Goal: Task Accomplishment & Management: Use online tool/utility

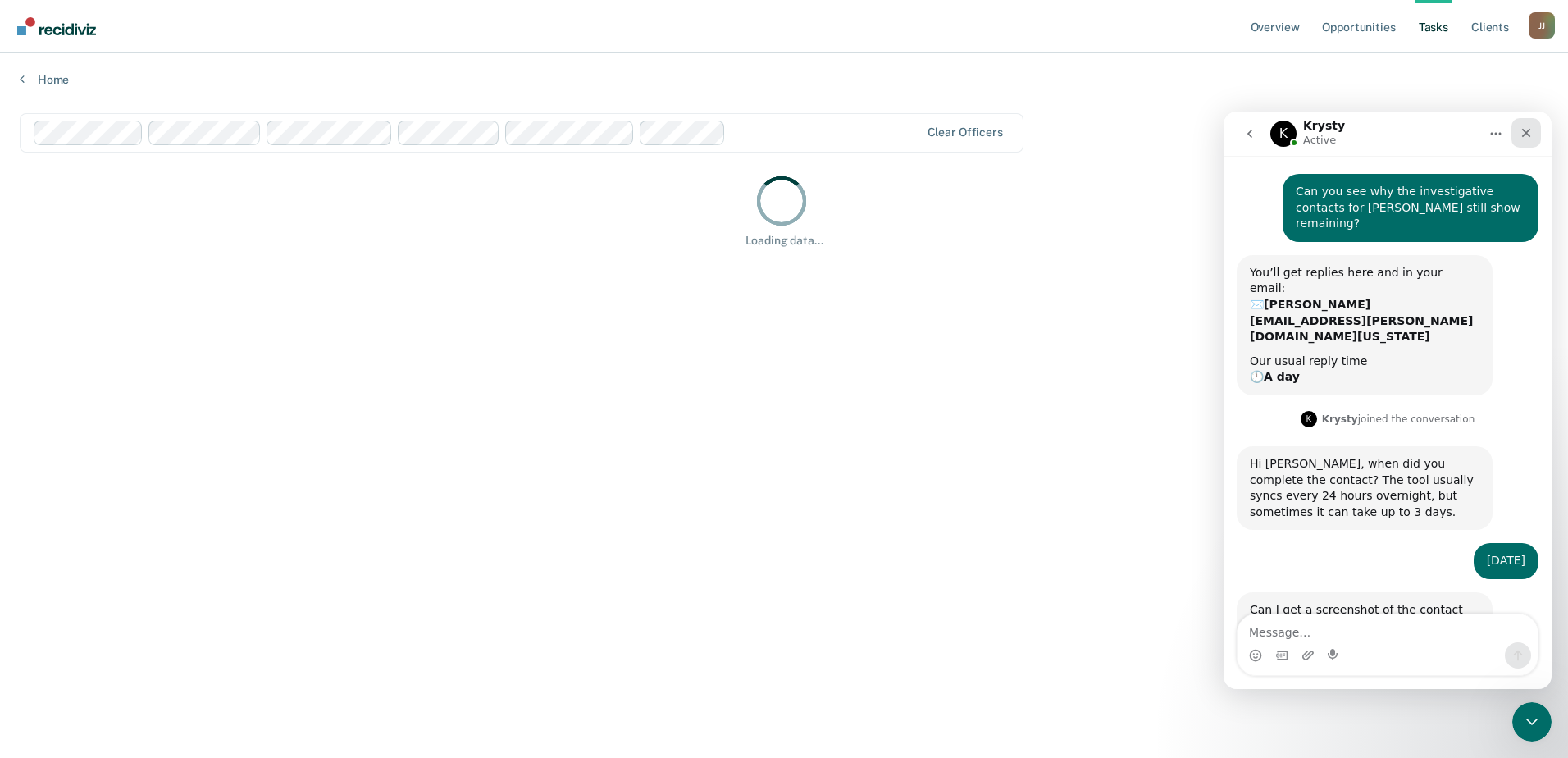
click at [1523, 126] on icon "Close" at bounding box center [1526, 132] width 13 height 13
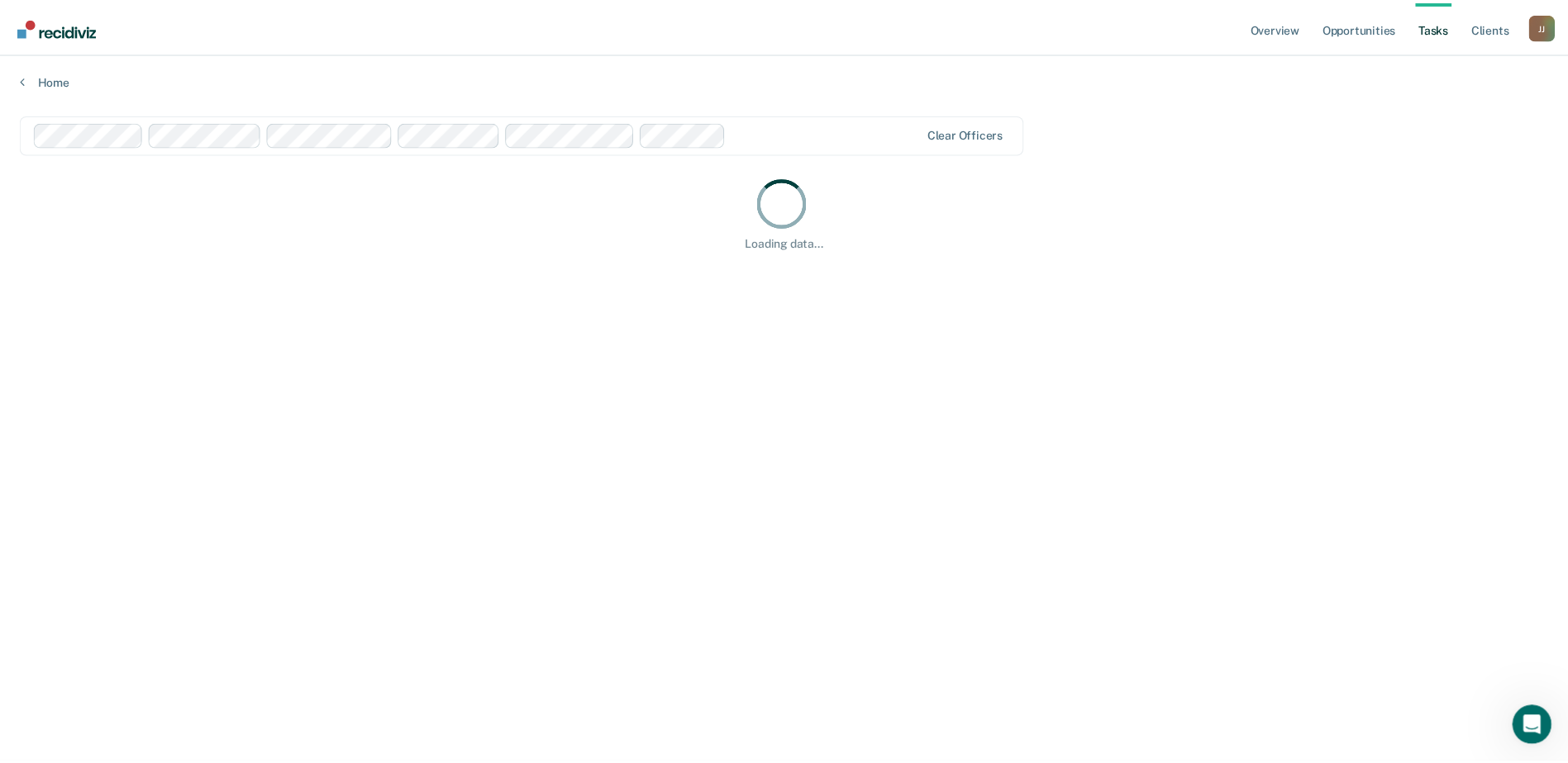
scroll to position [33, 0]
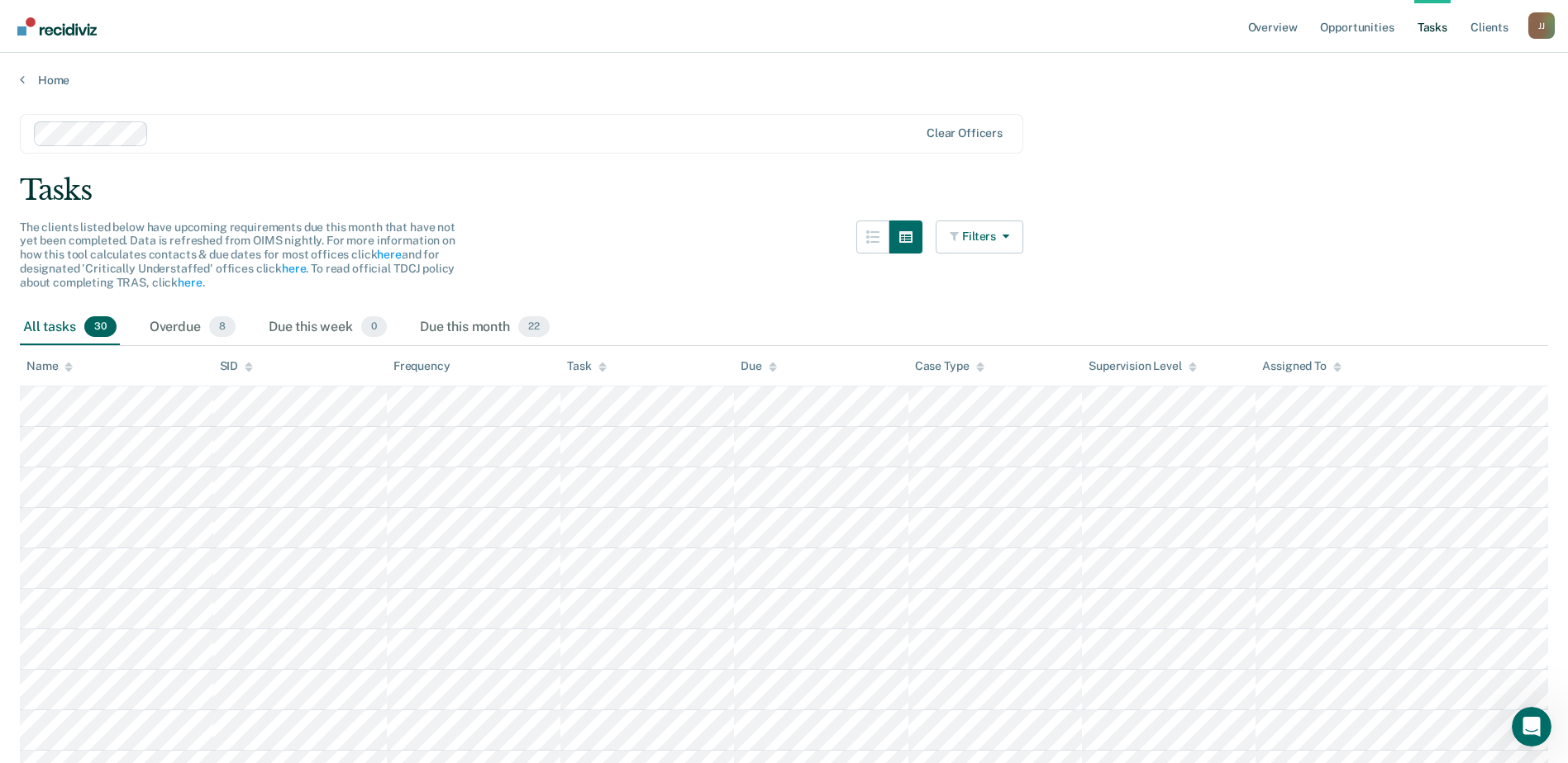
click at [159, 129] on div at bounding box center [536, 134] width 763 height 19
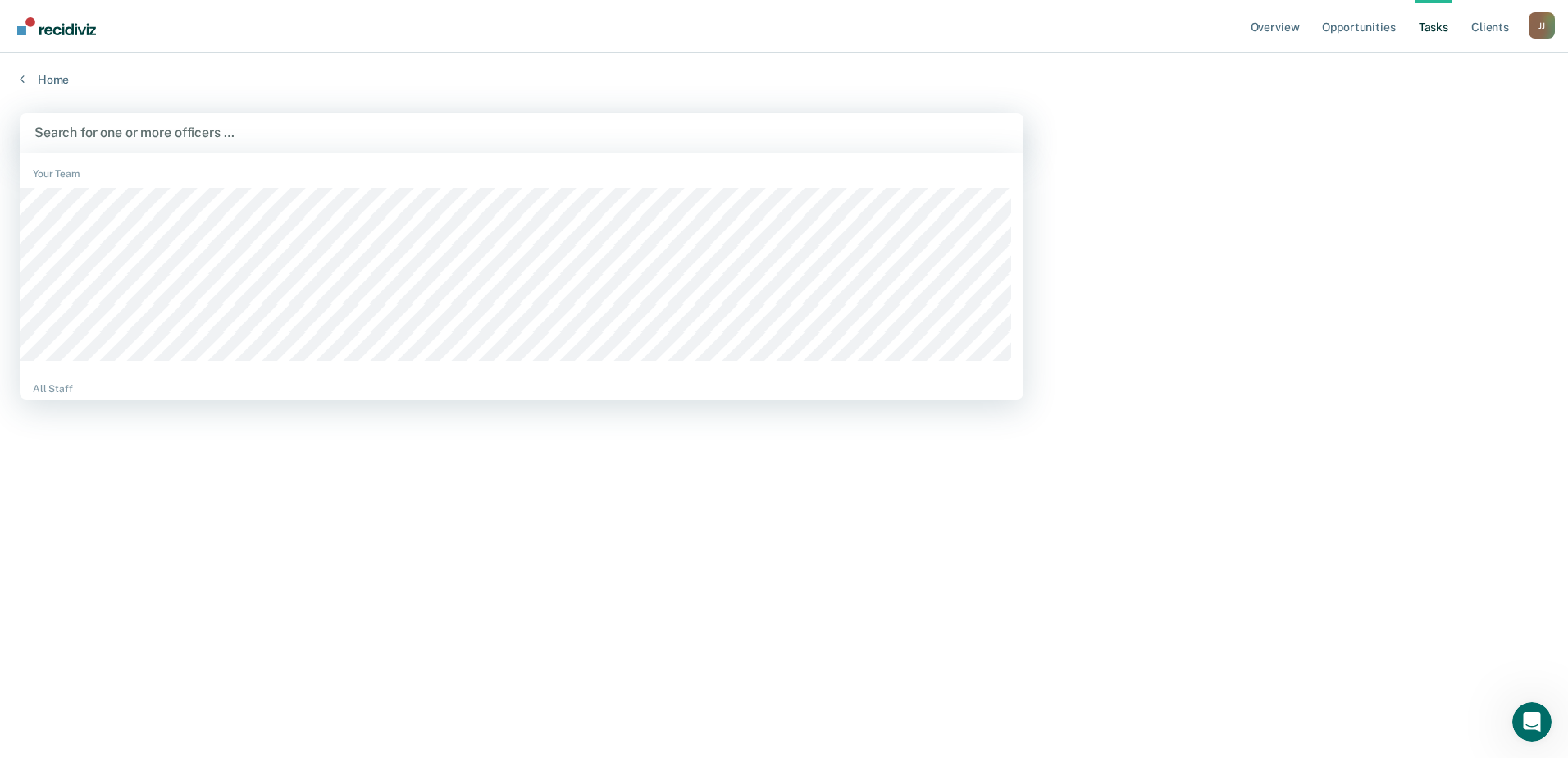
click at [134, 130] on div at bounding box center [521, 133] width 975 height 19
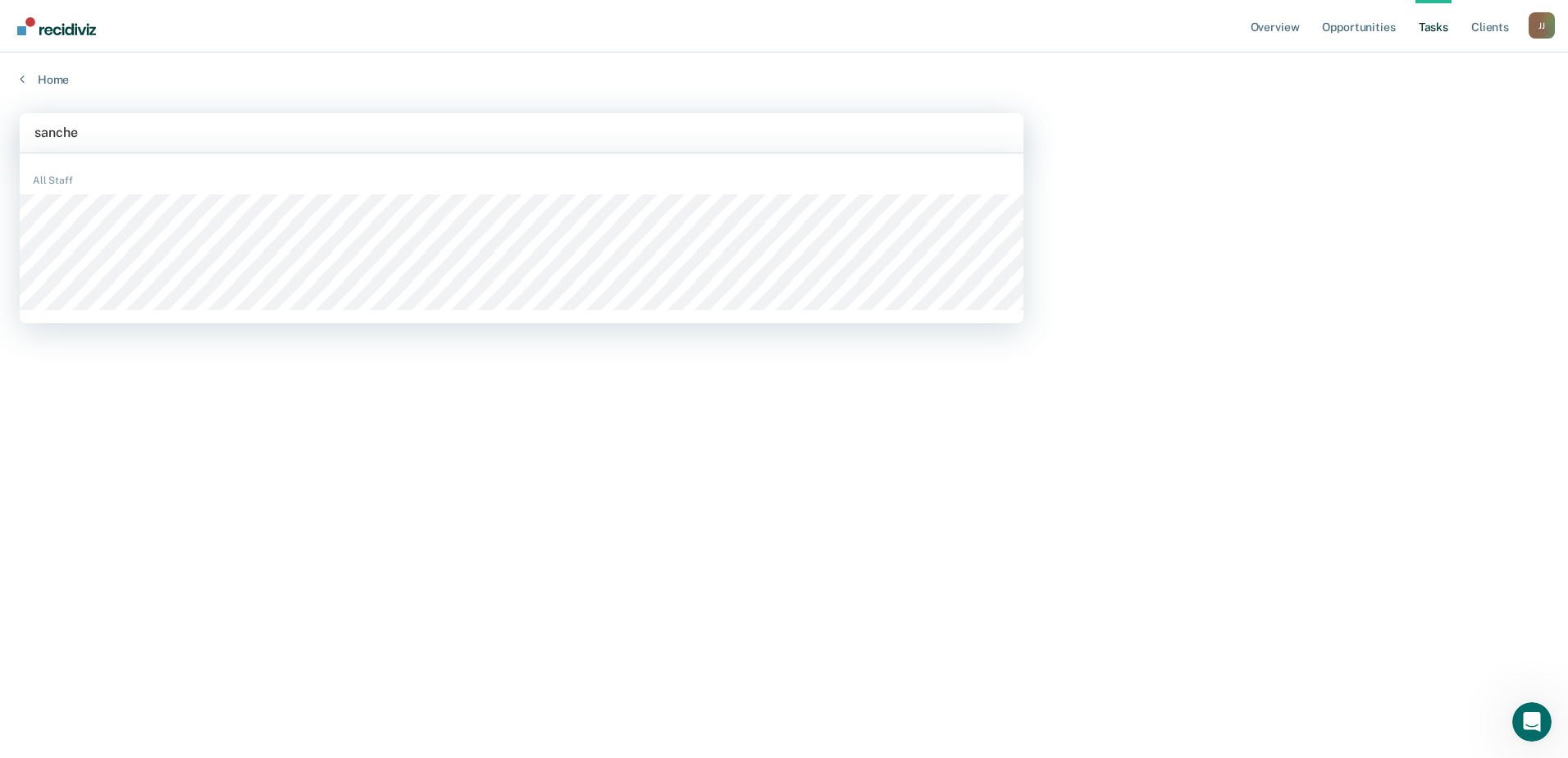
type input "[PERSON_NAME]"
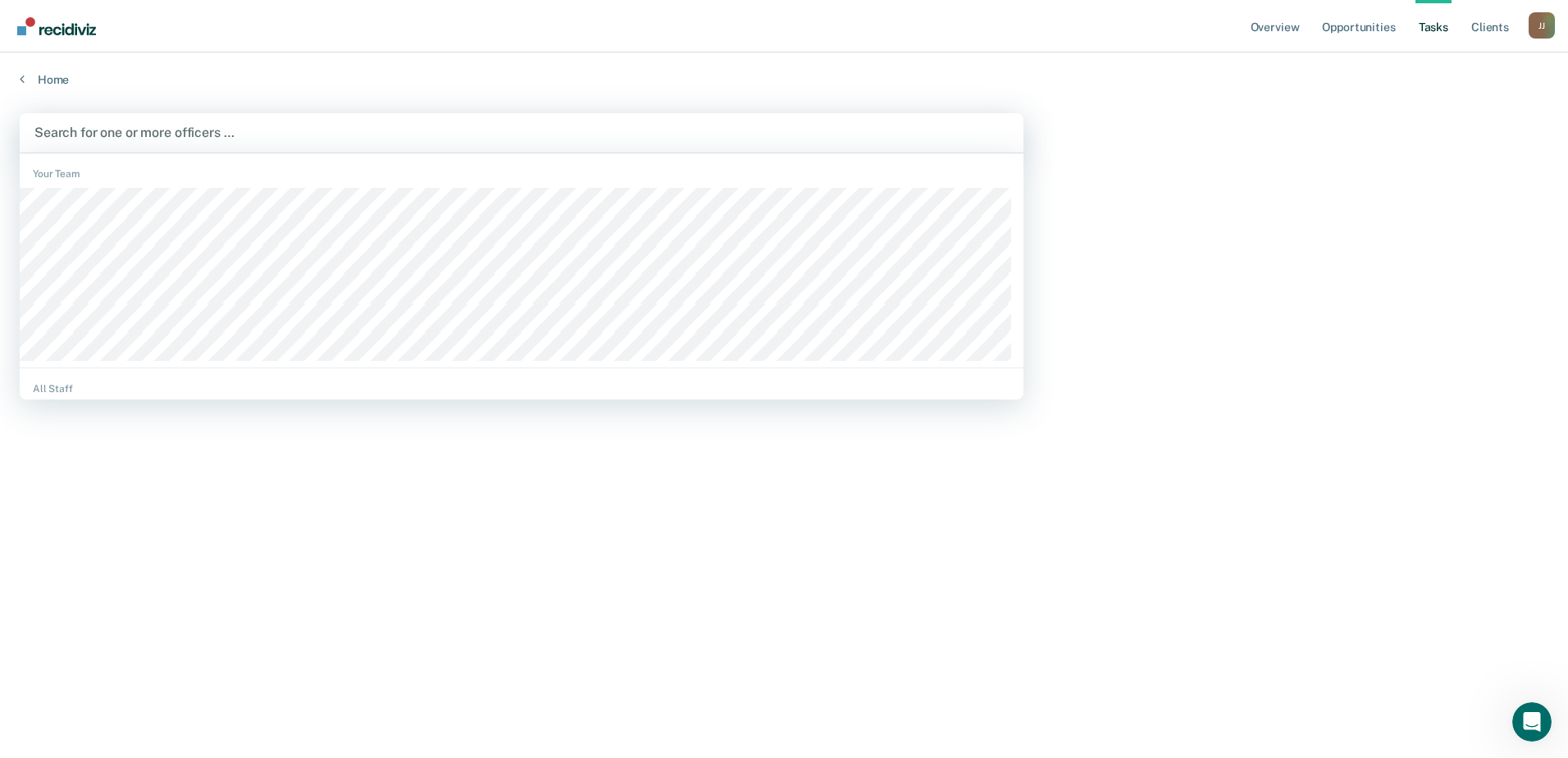
click at [134, 132] on div at bounding box center [521, 133] width 975 height 19
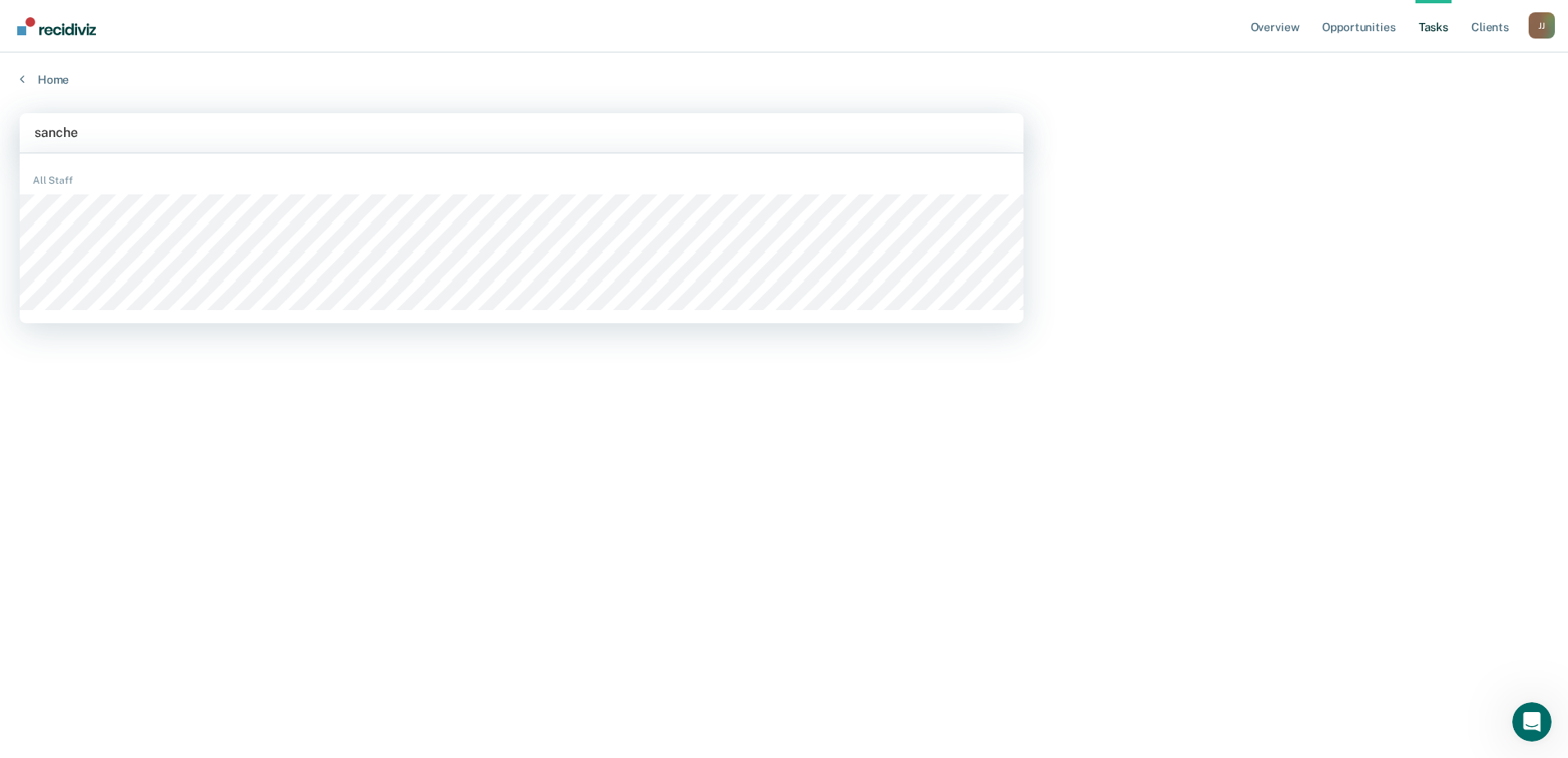
type input "[PERSON_NAME]"
click at [101, 289] on div at bounding box center [521, 251] width 1004 height 115
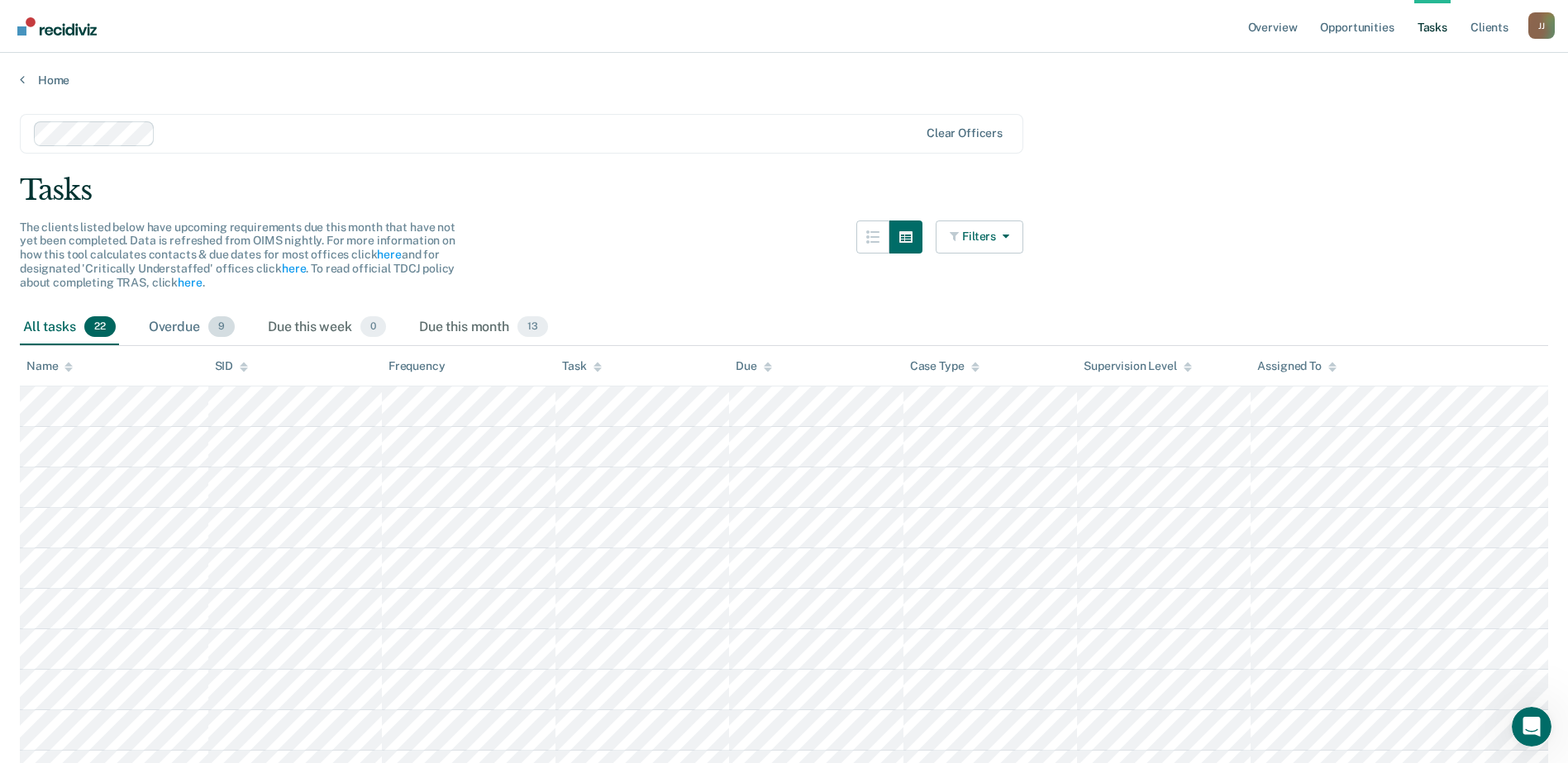
click at [209, 310] on div "Overdue 9" at bounding box center [192, 327] width 93 height 36
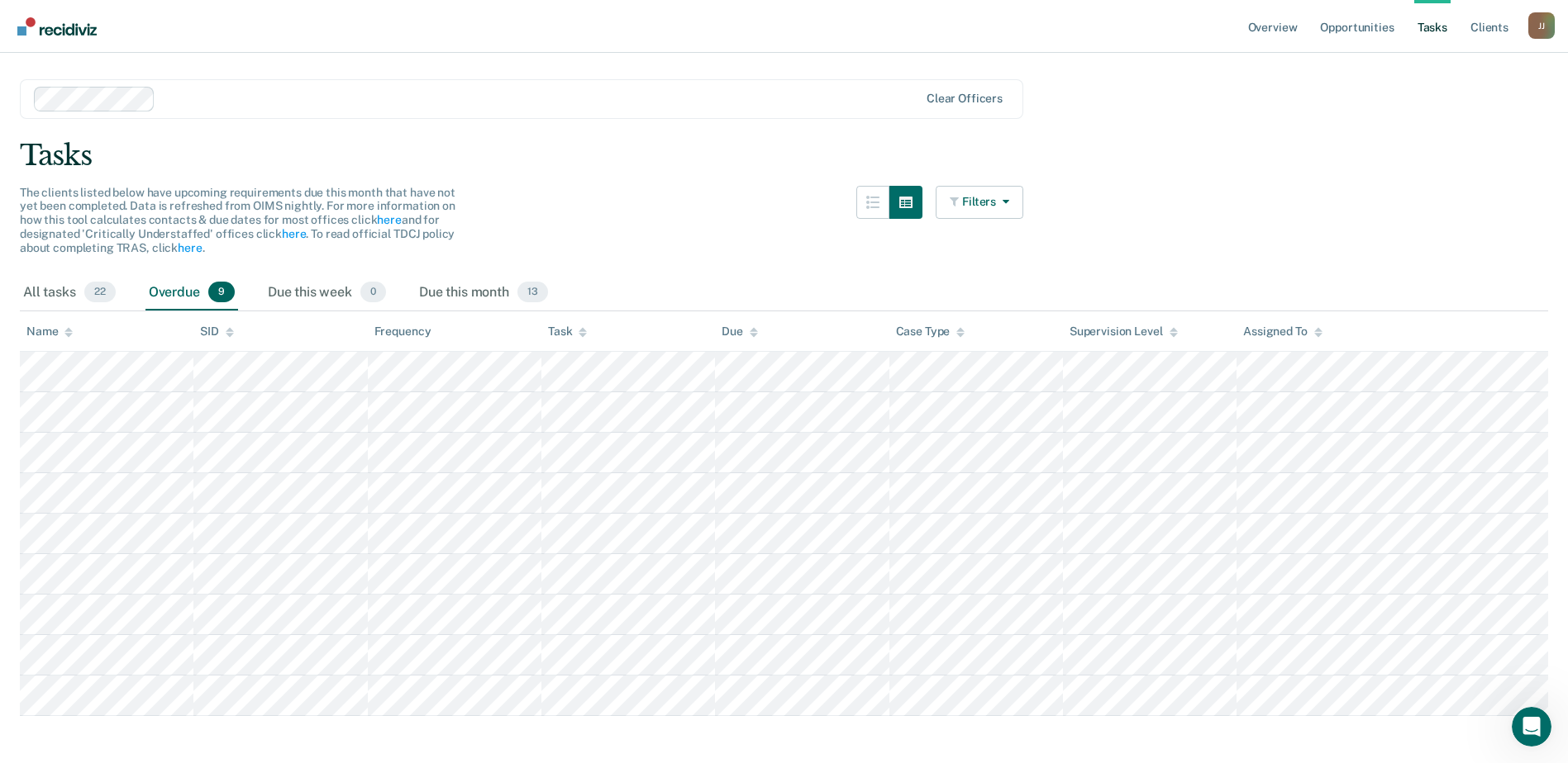
scroll to position [54, 0]
